Goal: Task Accomplishment & Management: Use online tool/utility

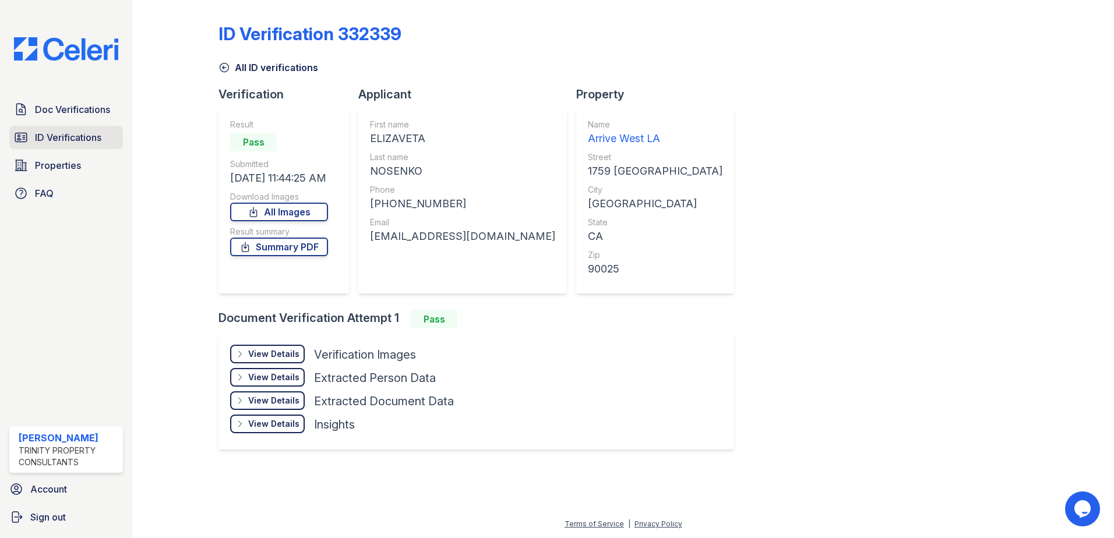
click at [50, 140] on span "ID Verifications" at bounding box center [68, 137] width 66 height 14
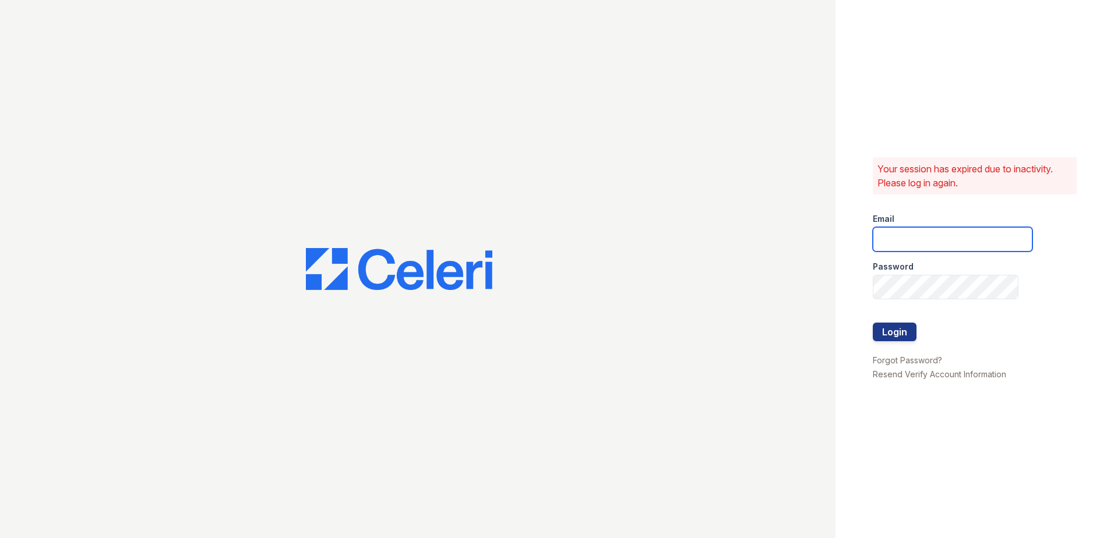
type input "[EMAIL_ADDRESS][DOMAIN_NAME]"
click at [897, 333] on button "Login" at bounding box center [895, 332] width 44 height 19
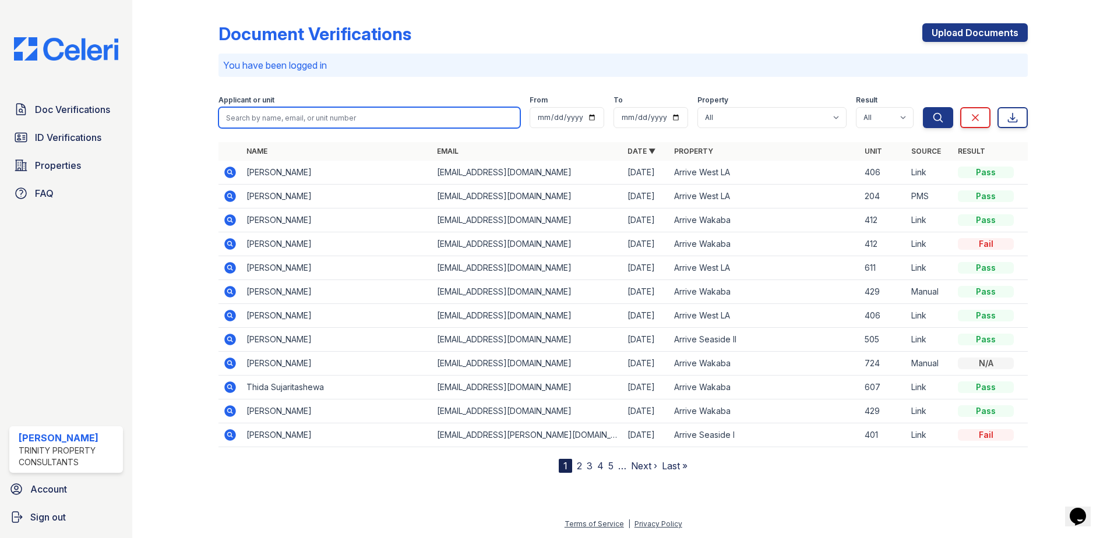
click at [292, 114] on input "search" at bounding box center [369, 117] width 302 height 21
type input "Riya"
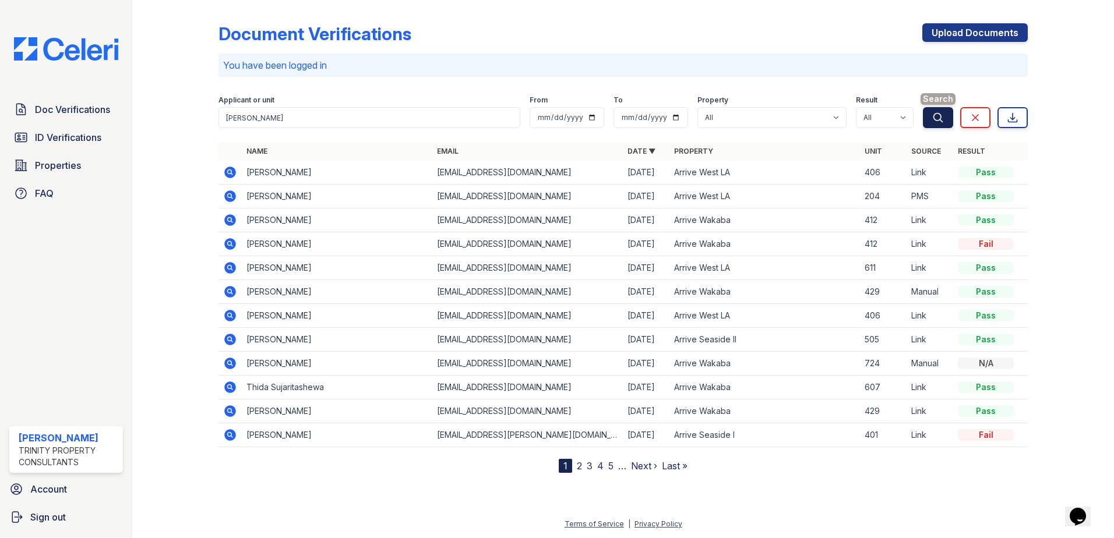
click at [928, 122] on button "Search" at bounding box center [938, 117] width 30 height 21
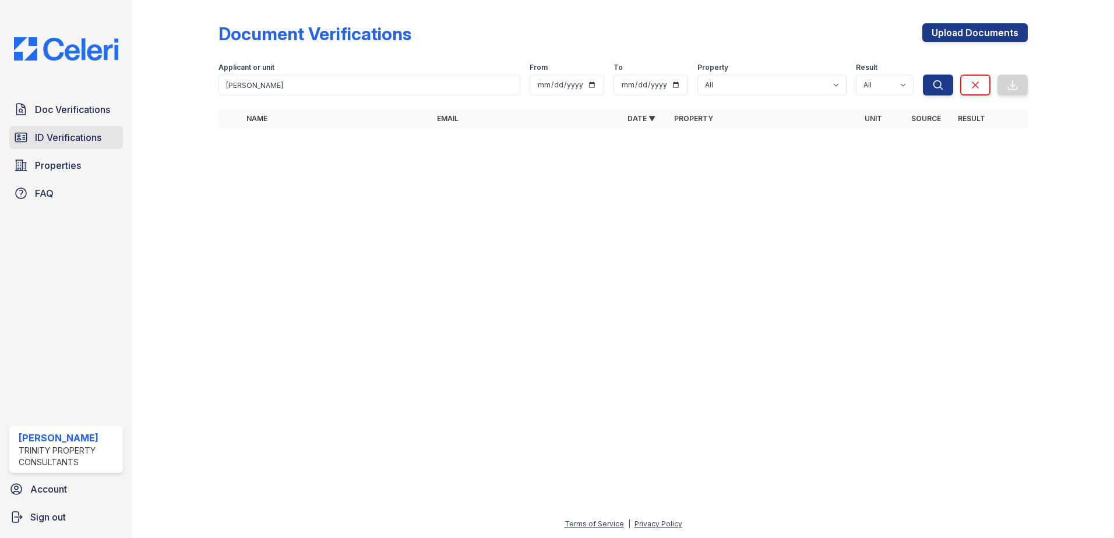
click at [37, 135] on span "ID Verifications" at bounding box center [68, 137] width 66 height 14
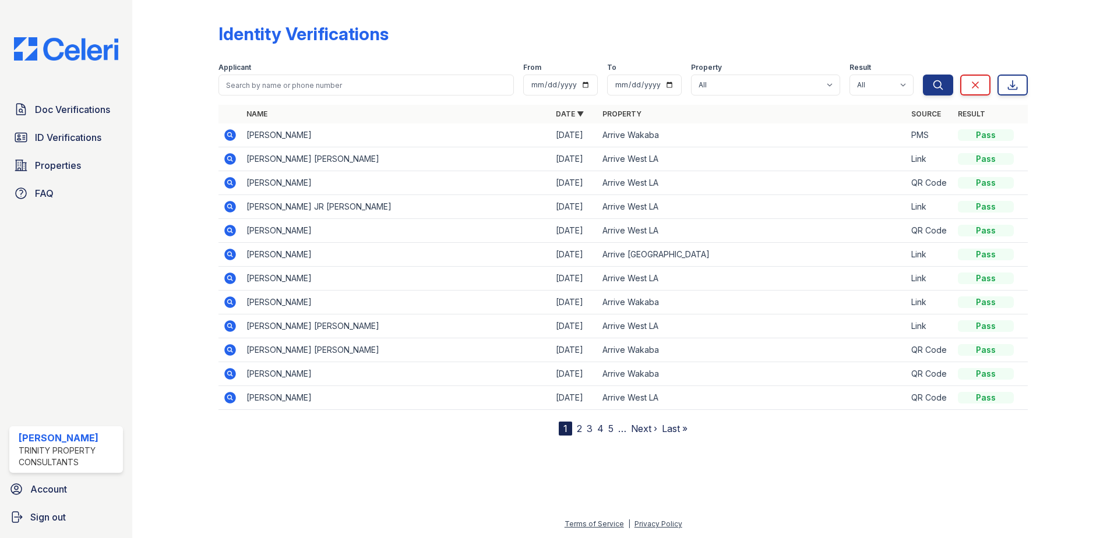
click at [229, 183] on icon at bounding box center [229, 182] width 3 height 3
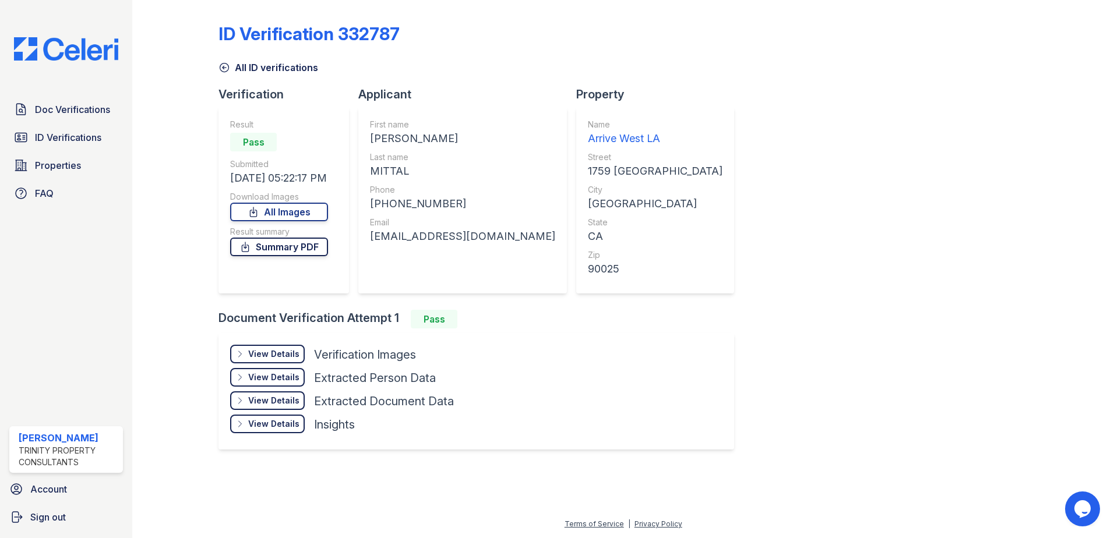
click at [315, 246] on link "Summary PDF" at bounding box center [279, 247] width 98 height 19
click at [298, 214] on link "All Images" at bounding box center [279, 212] width 98 height 19
click at [799, 84] on div "ID Verification 332787 All ID verifications Verification Result Pass Submitted …" at bounding box center [622, 235] width 809 height 461
click at [227, 71] on icon at bounding box center [224, 67] width 9 height 9
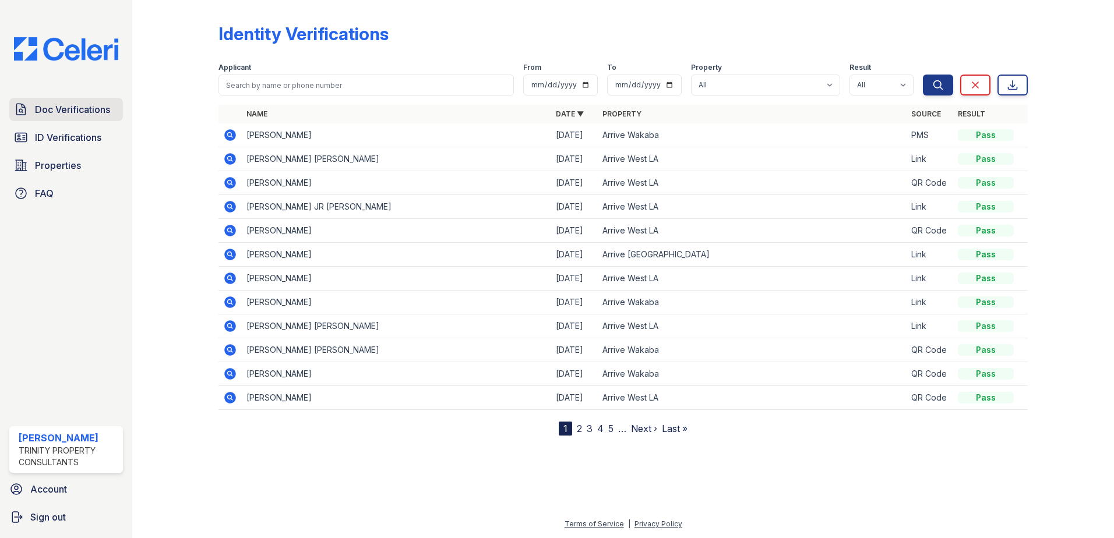
click at [83, 110] on span "Doc Verifications" at bounding box center [72, 110] width 75 height 14
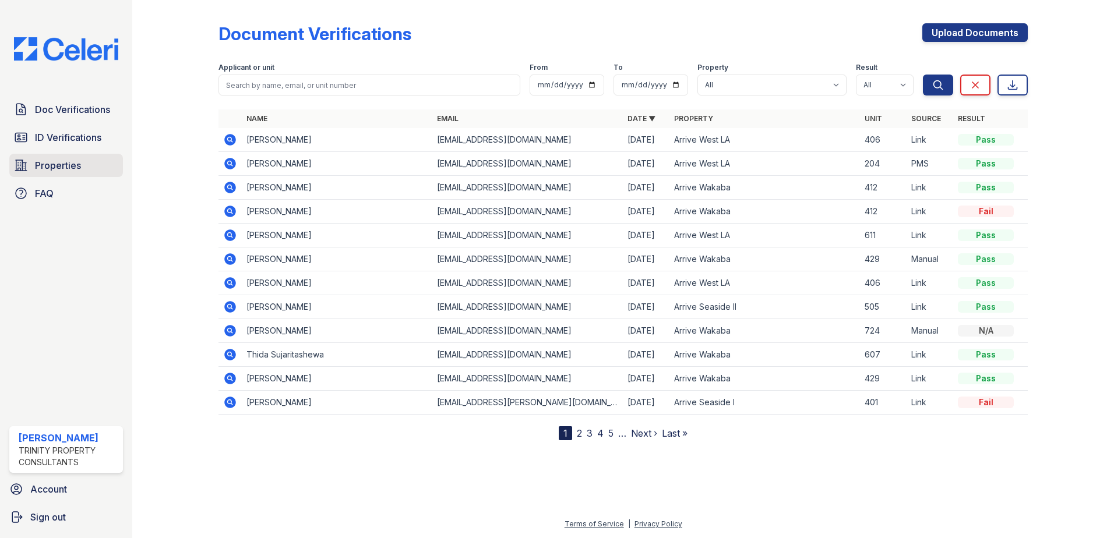
click at [72, 156] on link "Properties" at bounding box center [66, 165] width 114 height 23
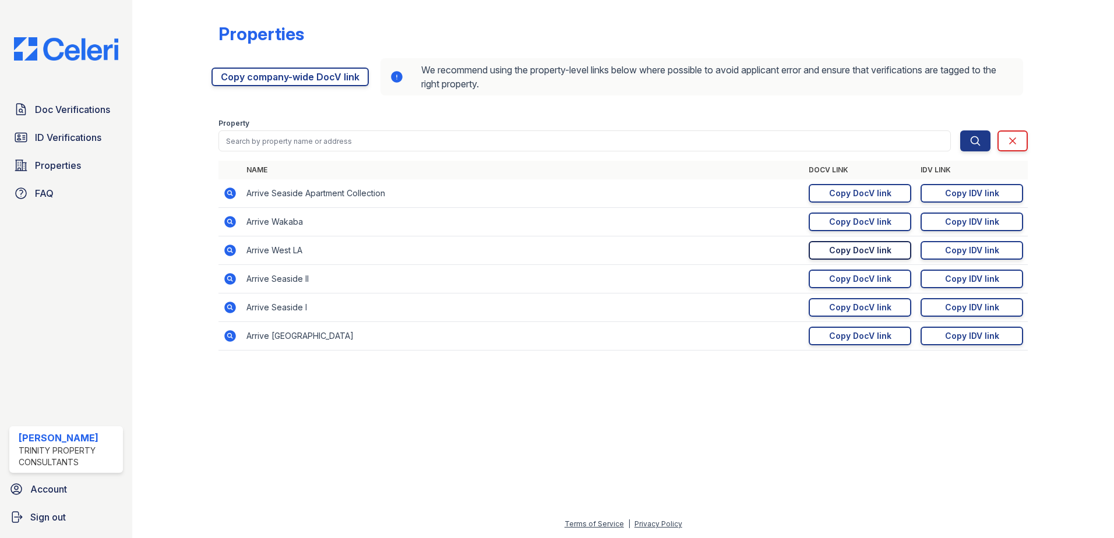
click at [854, 251] on div "Copy DocV link" at bounding box center [860, 251] width 62 height 12
click at [842, 245] on div "Copy DocV link" at bounding box center [860, 251] width 62 height 12
click at [85, 112] on span "Doc Verifications" at bounding box center [72, 110] width 75 height 14
